Goal: Information Seeking & Learning: Learn about a topic

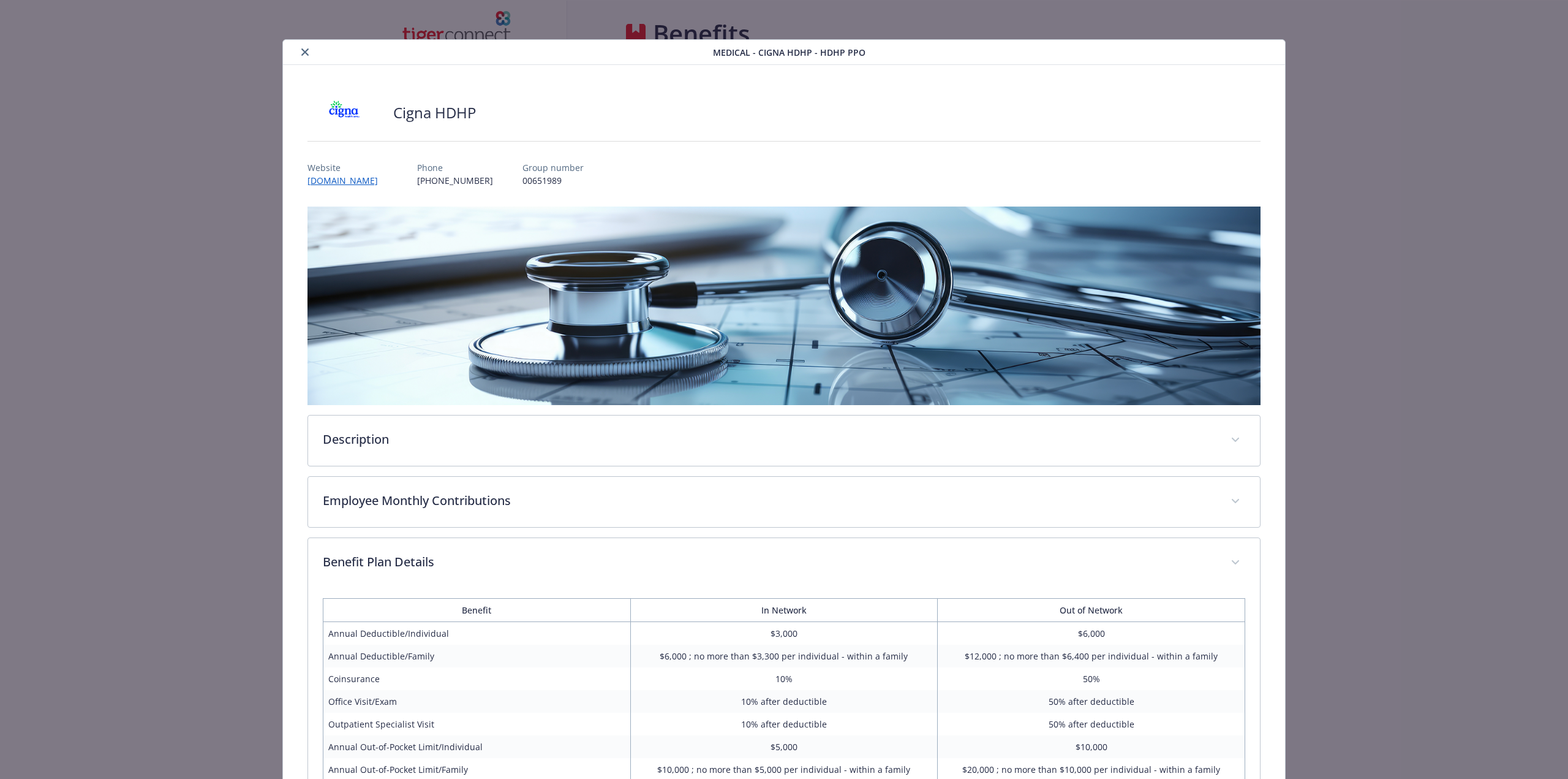
scroll to position [680, 0]
